Goal: Information Seeking & Learning: Learn about a topic

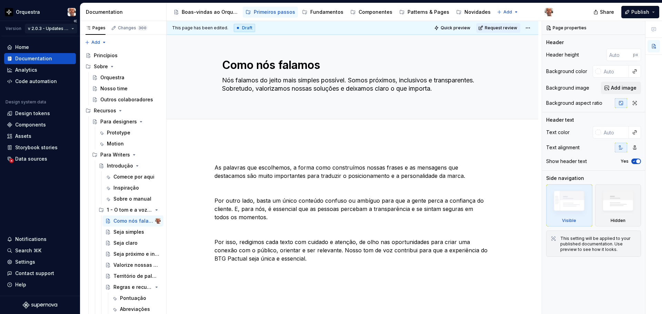
click at [72, 28] on html "Orquestra Version v 2.0.3 - Updates 🚀 Home Documentation Analytics Code automat…" at bounding box center [331, 157] width 662 height 314
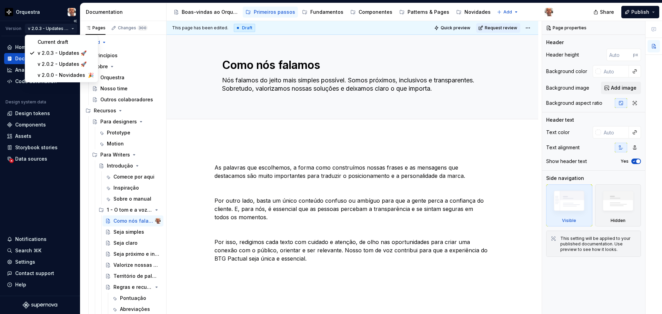
type textarea "*"
click at [66, 77] on div "v 2.0.0 - Novidades 🎉" at bounding box center [66, 75] width 56 height 7
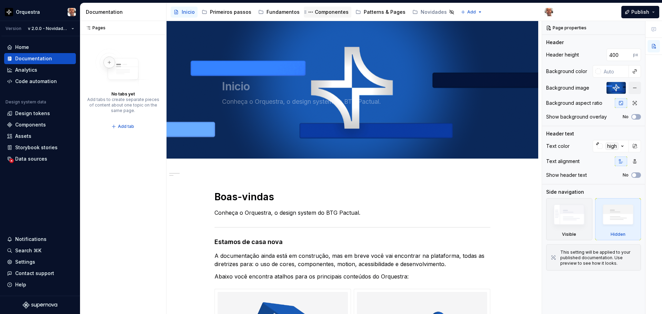
click at [337, 9] on div "Componentes" at bounding box center [332, 12] width 34 height 7
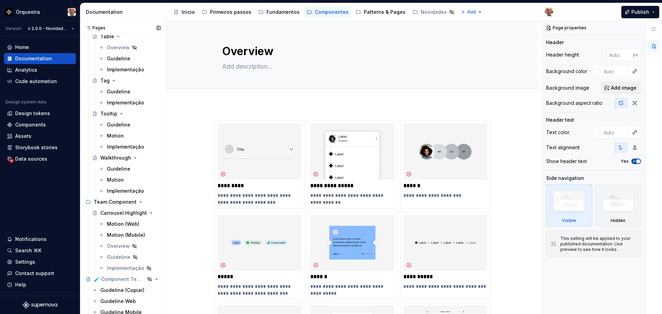
scroll to position [2459, 0]
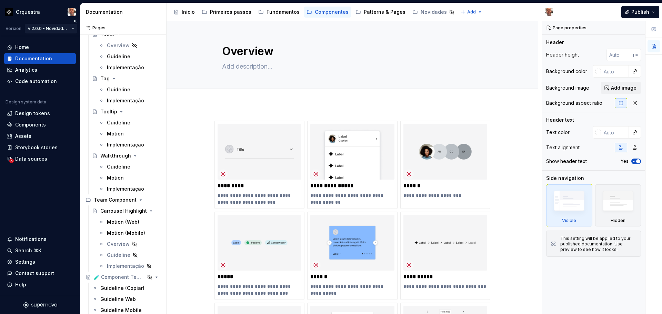
click at [73, 30] on html "Orquestra Version v 2.0.0 - Novidades 🎉 Home Documentation Analytics Code autom…" at bounding box center [331, 157] width 662 height 314
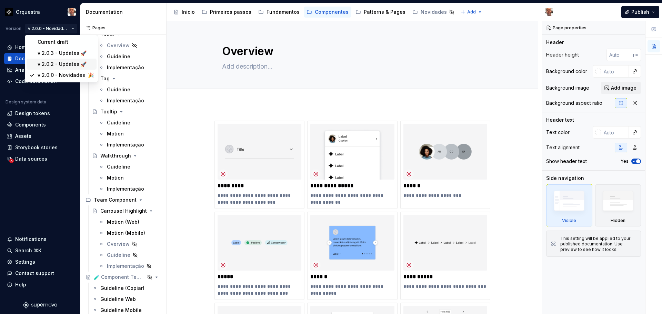
click at [63, 63] on div "v 2.0.2 - Updates 🚀" at bounding box center [66, 64] width 56 height 7
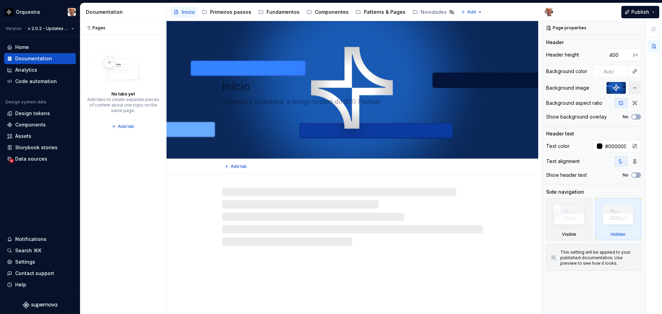
type textarea "*"
type input "#F5F5F6"
type input "#000000"
type textarea "Boas-vindas ao Orquestra!"
type textarea "Assim como uma orquestra cria uma sinfonia, o Orquestra, o design system do BTG…"
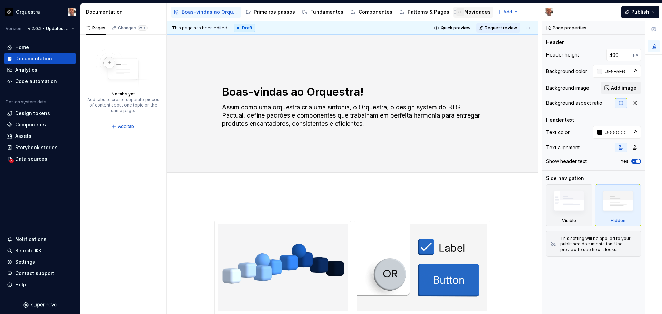
click at [456, 11] on button "Page tree" at bounding box center [460, 12] width 8 height 8
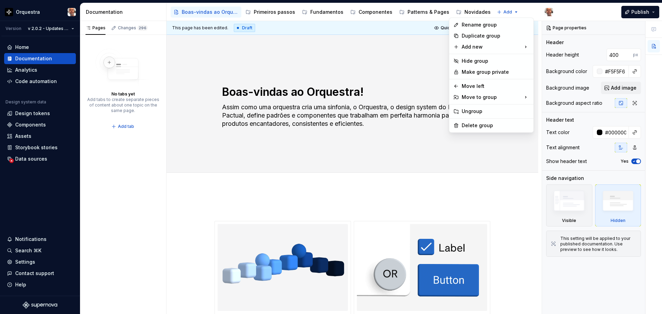
click at [463, 11] on html "Orquestra Version v 2.0.2 - Updates 🚀 Home Documentation Analytics Code automat…" at bounding box center [331, 157] width 662 height 314
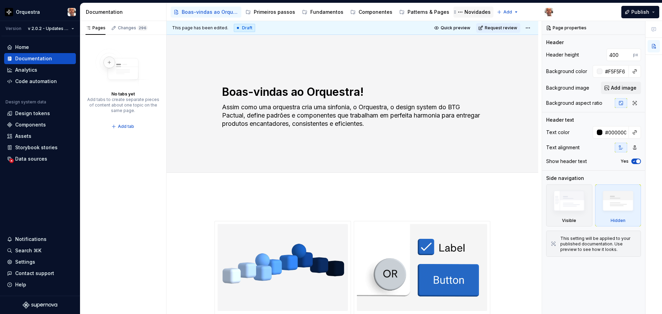
click at [464, 10] on div "Novidades" at bounding box center [477, 12] width 26 height 7
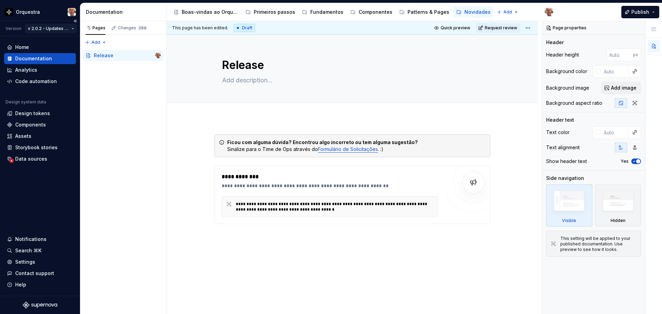
click at [70, 30] on html "Orquestra Version v 2.0.2 - Updates 🚀 Home Documentation Analytics Code automat…" at bounding box center [331, 157] width 662 height 314
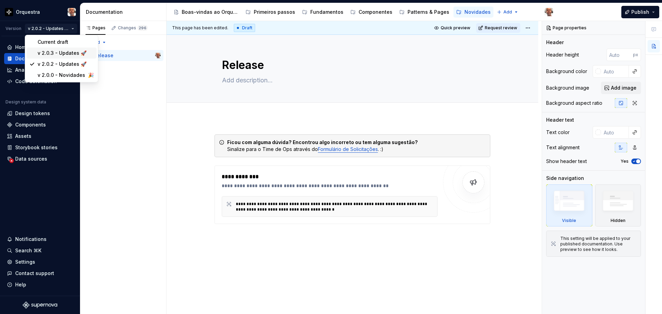
click at [63, 50] on div "v 2.0.3 - Updates 🚀" at bounding box center [66, 53] width 56 height 7
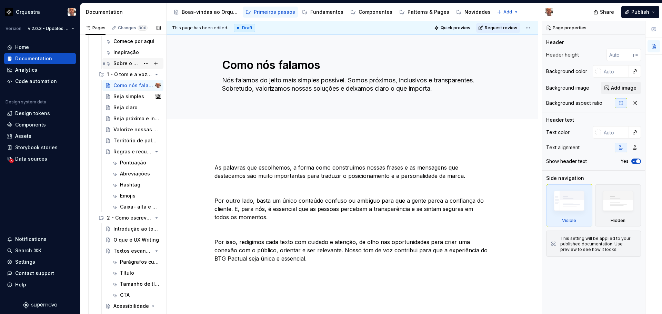
scroll to position [172, 0]
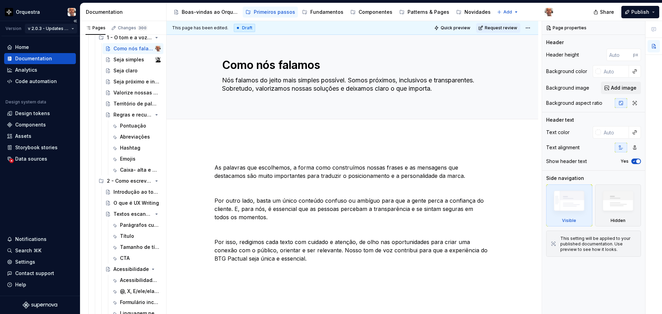
click at [74, 27] on html "Orquestra Version v 2.0.3 - Updates 🚀 Home Documentation Analytics Code automat…" at bounding box center [331, 157] width 662 height 314
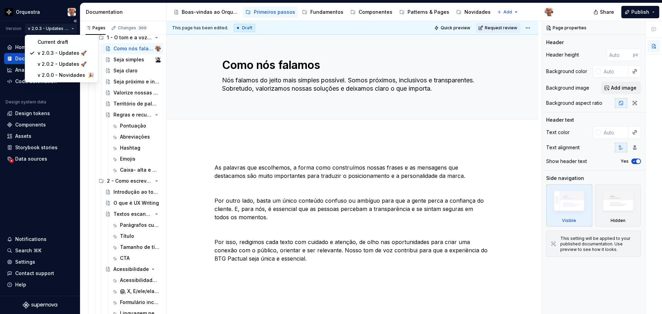
click at [74, 27] on html "Orquestra Version v 2.0.3 - Updates 🚀 Home Documentation Analytics Code automat…" at bounding box center [331, 157] width 662 height 314
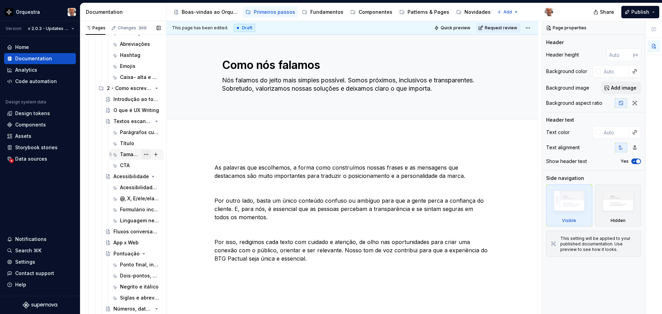
scroll to position [276, 0]
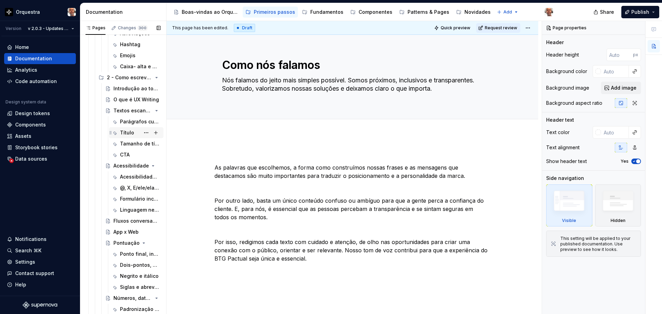
click at [128, 132] on div "Título" at bounding box center [127, 132] width 14 height 7
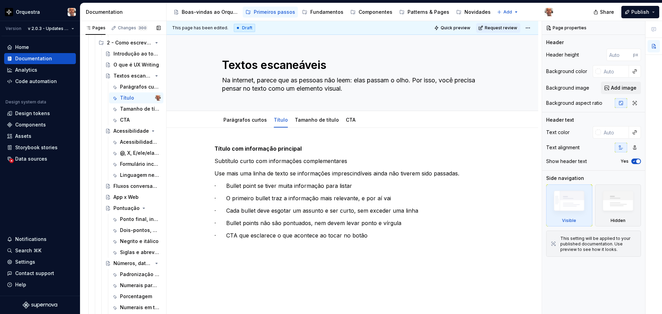
scroll to position [301, 0]
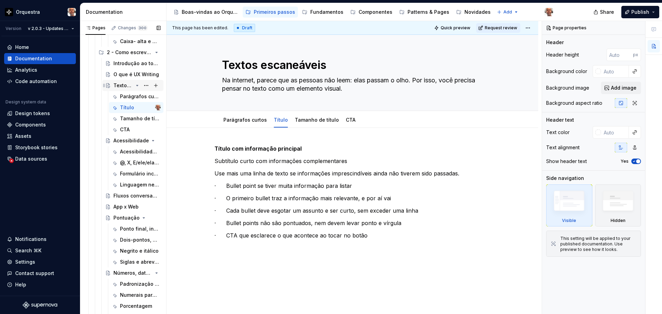
click at [127, 82] on div "Textos escaneáveis" at bounding box center [123, 85] width 20 height 7
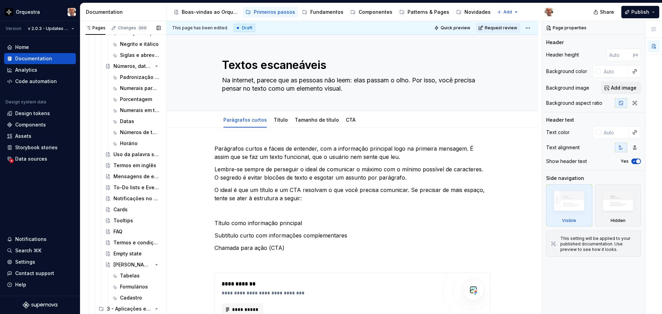
scroll to position [542, 0]
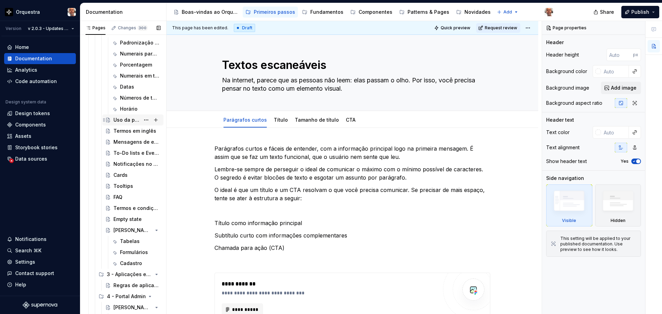
click at [131, 119] on div "Uso da palavra sucesso" at bounding box center [126, 120] width 27 height 7
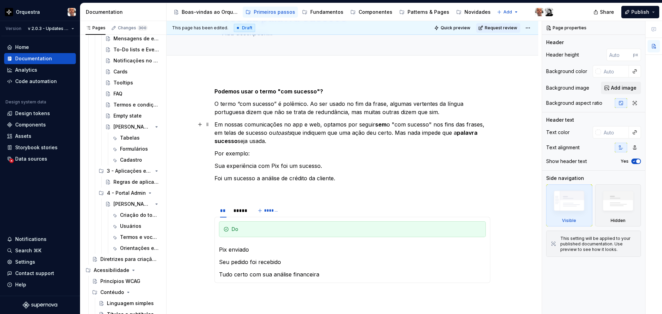
scroll to position [103, 0]
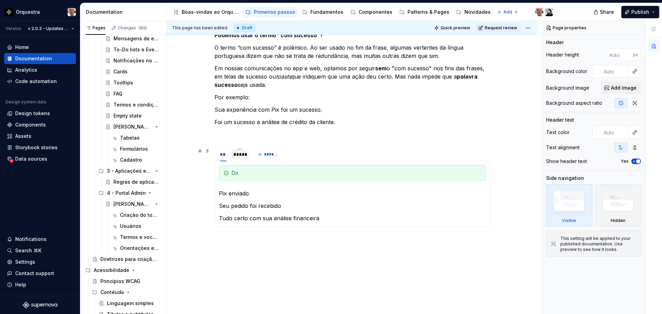
click at [244, 152] on div "*****" at bounding box center [239, 154] width 12 height 7
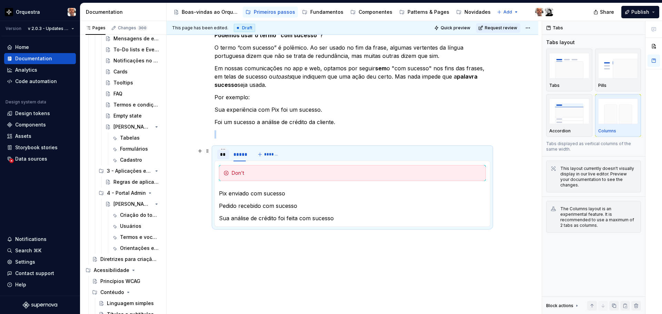
click at [226, 154] on div "**" at bounding box center [223, 154] width 7 height 7
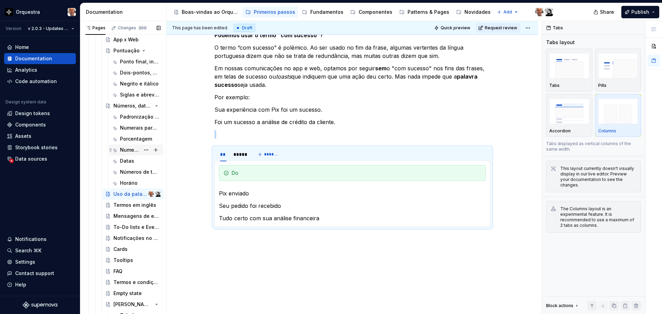
scroll to position [508, 0]
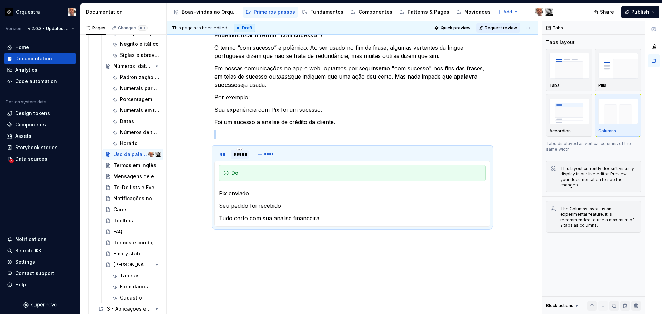
click at [241, 155] on div "*****" at bounding box center [239, 154] width 12 height 7
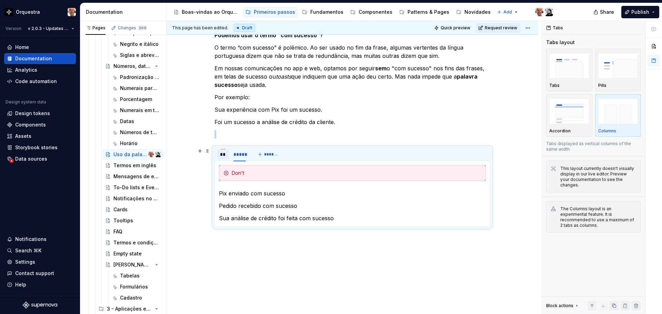
click at [222, 155] on div "**" at bounding box center [223, 154] width 7 height 7
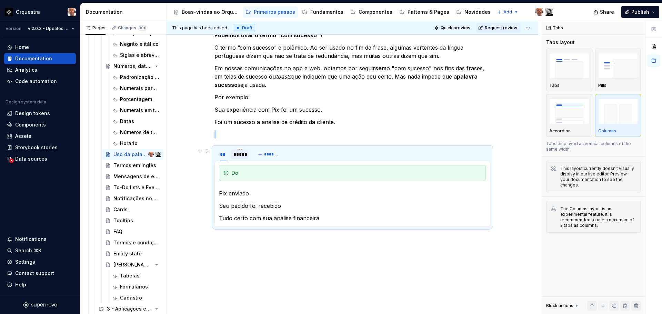
click at [242, 155] on div "*****" at bounding box center [239, 154] width 12 height 7
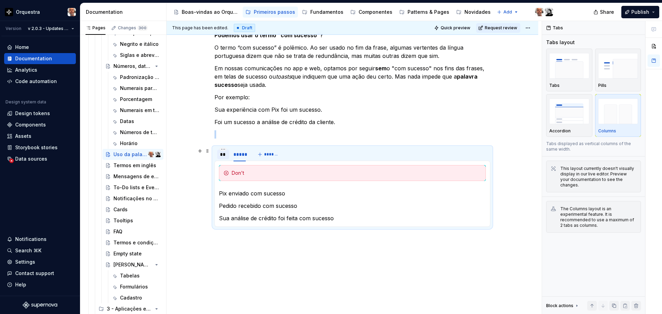
click at [225, 157] on div "**" at bounding box center [223, 154] width 7 height 7
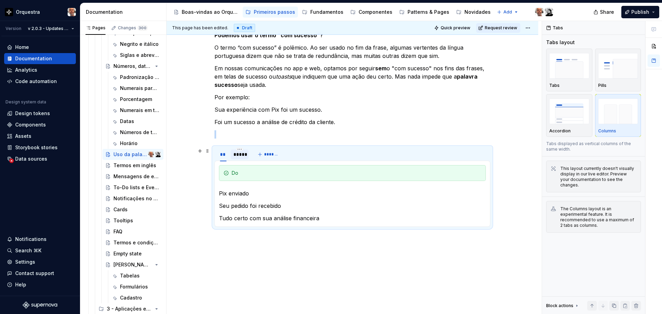
click at [233, 156] on div "*****" at bounding box center [239, 154] width 12 height 7
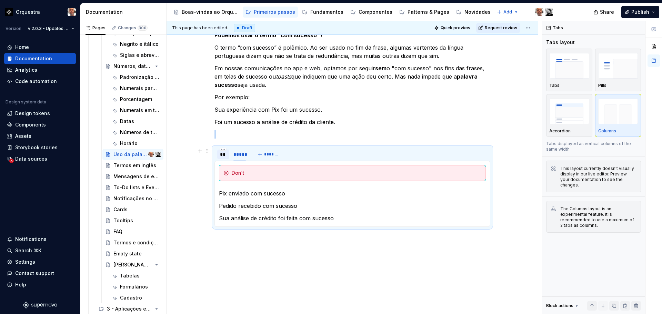
click at [222, 158] on div "**" at bounding box center [223, 155] width 12 height 10
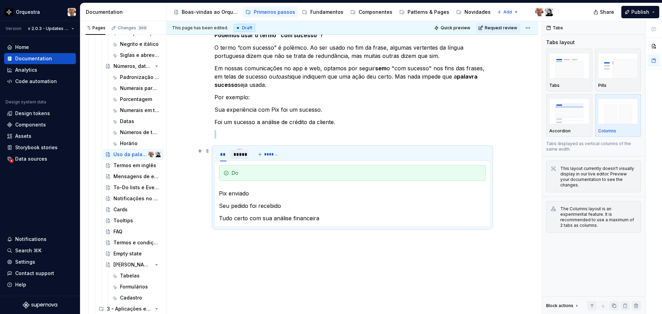
click at [240, 155] on div "*****" at bounding box center [239, 154] width 12 height 7
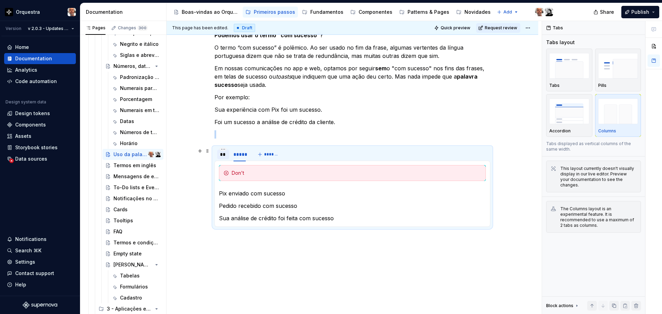
click at [225, 154] on div "**" at bounding box center [223, 154] width 7 height 7
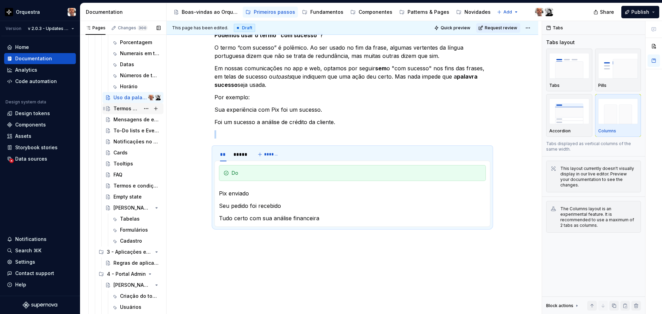
scroll to position [577, 0]
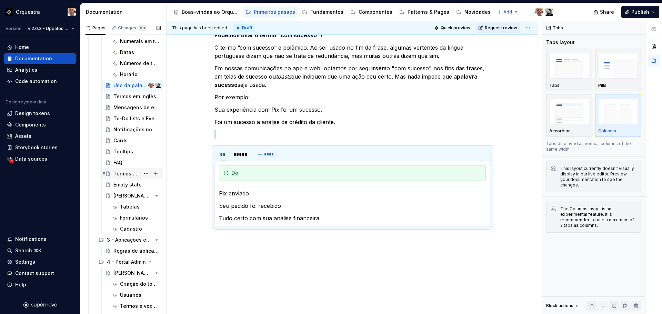
click at [137, 173] on div "Termos e condições" at bounding box center [136, 174] width 47 height 10
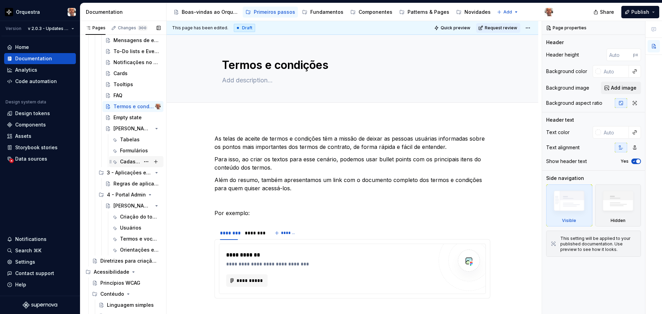
scroll to position [646, 0]
click at [119, 115] on div "Empty state" at bounding box center [126, 115] width 27 height 7
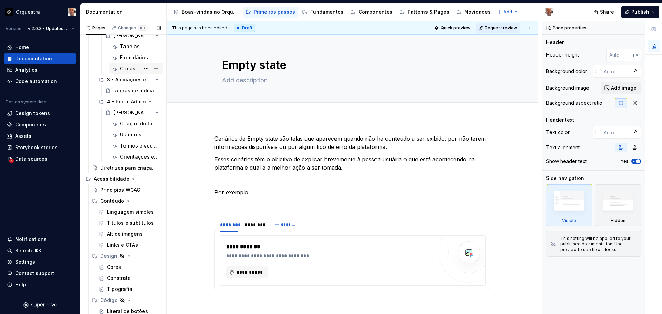
scroll to position [749, 0]
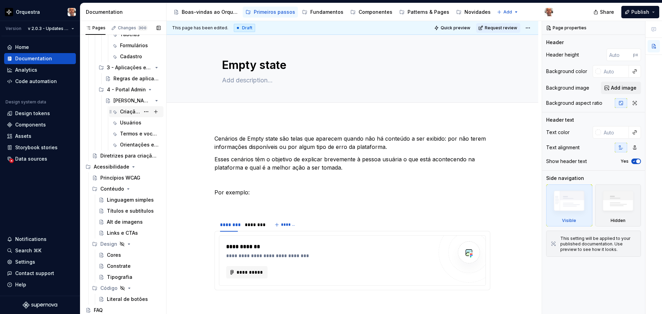
click at [125, 112] on div "Criação do tom de voz" at bounding box center [130, 111] width 20 height 7
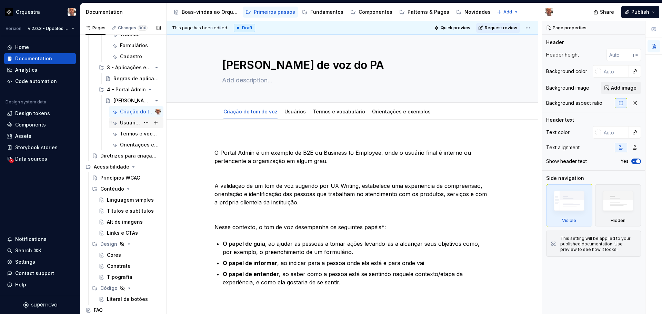
click at [123, 123] on div "Usuários" at bounding box center [130, 122] width 20 height 7
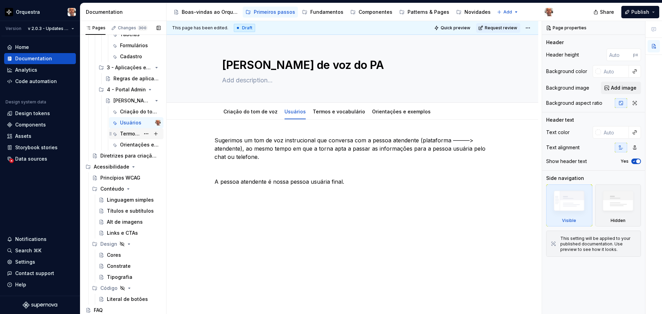
click at [129, 135] on div "Termos e vocabulário" at bounding box center [130, 133] width 20 height 7
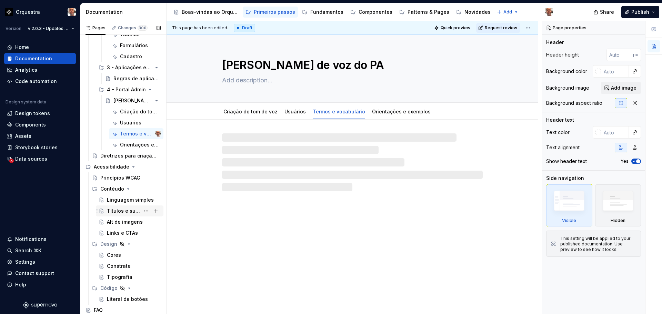
click at [124, 211] on div "Títulos e subtítulos" at bounding box center [123, 211] width 33 height 7
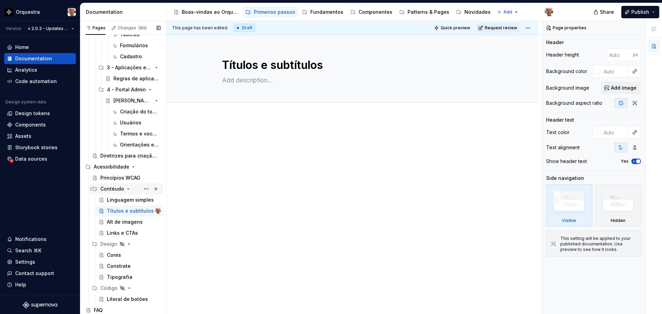
click at [112, 187] on div "Contéudo" at bounding box center [112, 188] width 24 height 7
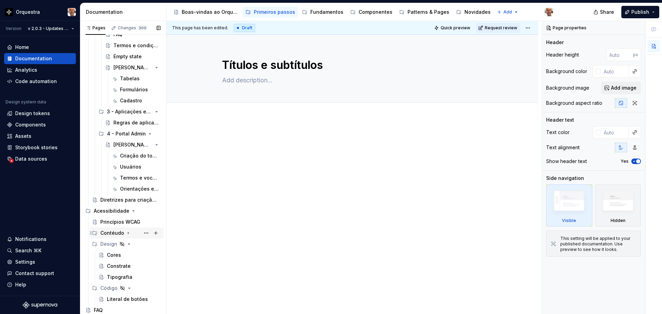
scroll to position [705, 0]
click at [128, 210] on div "Acessibilidade" at bounding box center [127, 211] width 67 height 10
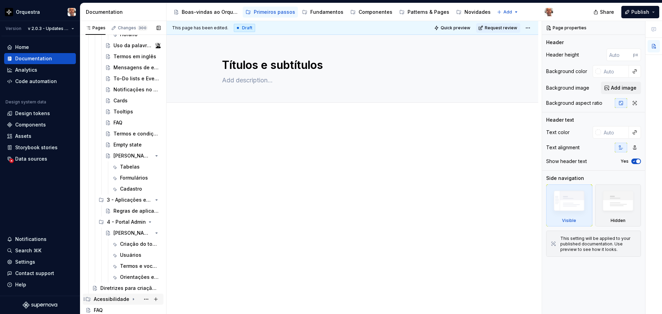
scroll to position [617, 0]
click at [132, 297] on icon "Page tree" at bounding box center [134, 299] width 6 height 6
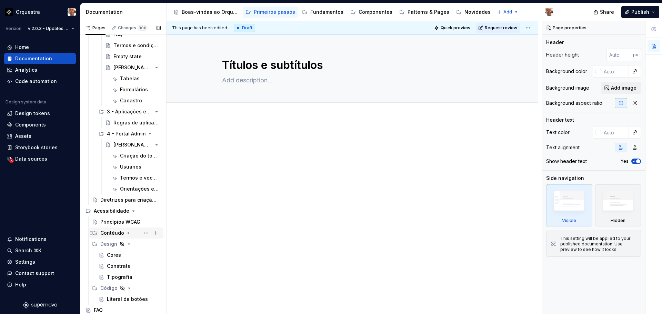
click at [126, 231] on icon "Page tree" at bounding box center [128, 233] width 6 height 6
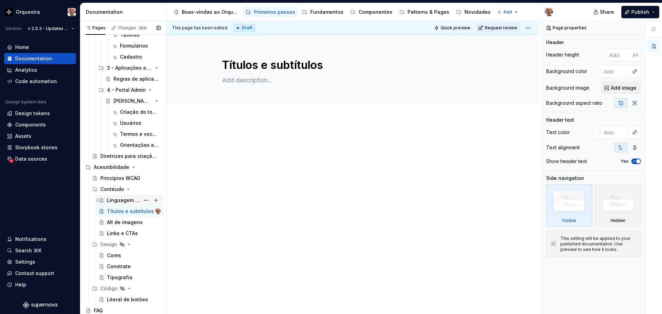
scroll to position [749, 0]
click at [121, 200] on div "Linguagem simples" at bounding box center [123, 199] width 33 height 7
click at [125, 211] on div "Títulos e subtítulos" at bounding box center [123, 211] width 33 height 7
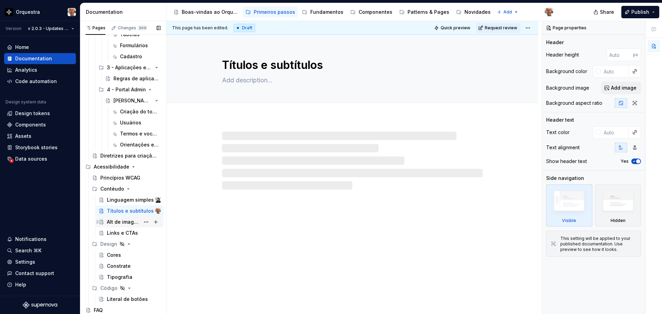
click at [124, 223] on div "Alt de imagens" at bounding box center [123, 222] width 33 height 7
click at [120, 208] on div "Títulos e subtítulos" at bounding box center [123, 211] width 33 height 7
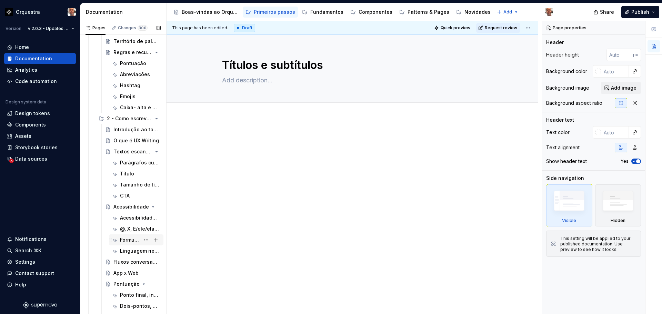
scroll to position [232, 0]
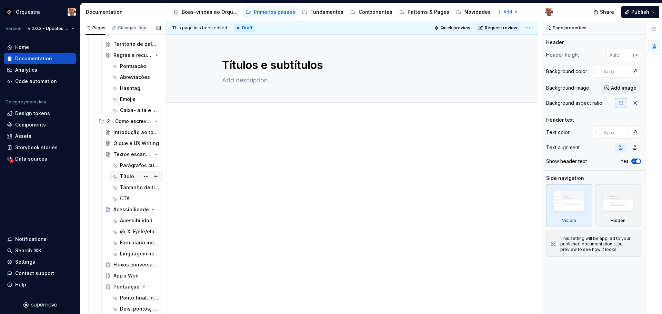
click at [127, 177] on div "Título" at bounding box center [127, 176] width 14 height 7
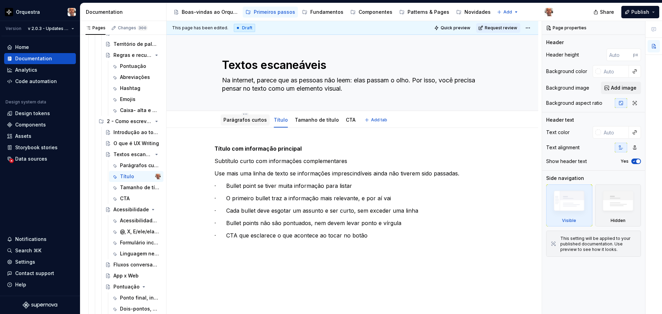
click at [245, 116] on div "Parágrafos curtos" at bounding box center [244, 120] width 43 height 8
click at [239, 120] on link "Parágrafos curtos" at bounding box center [244, 120] width 43 height 6
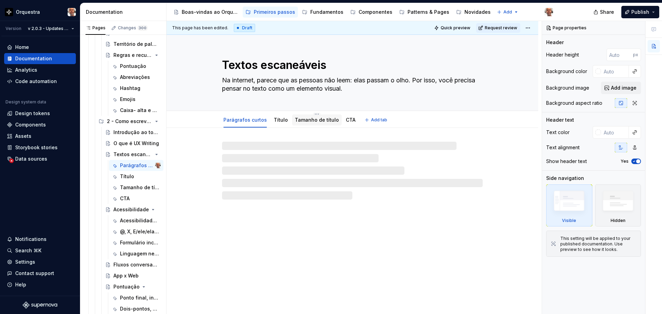
click at [312, 119] on link "Tamanho de título" at bounding box center [317, 120] width 44 height 6
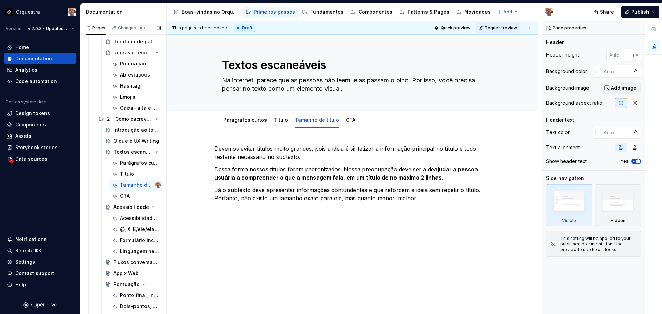
scroll to position [241, 0]
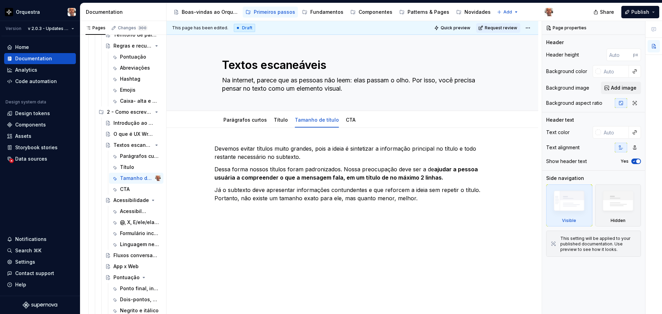
type textarea "*"
